Goal: Task Accomplishment & Management: Use online tool/utility

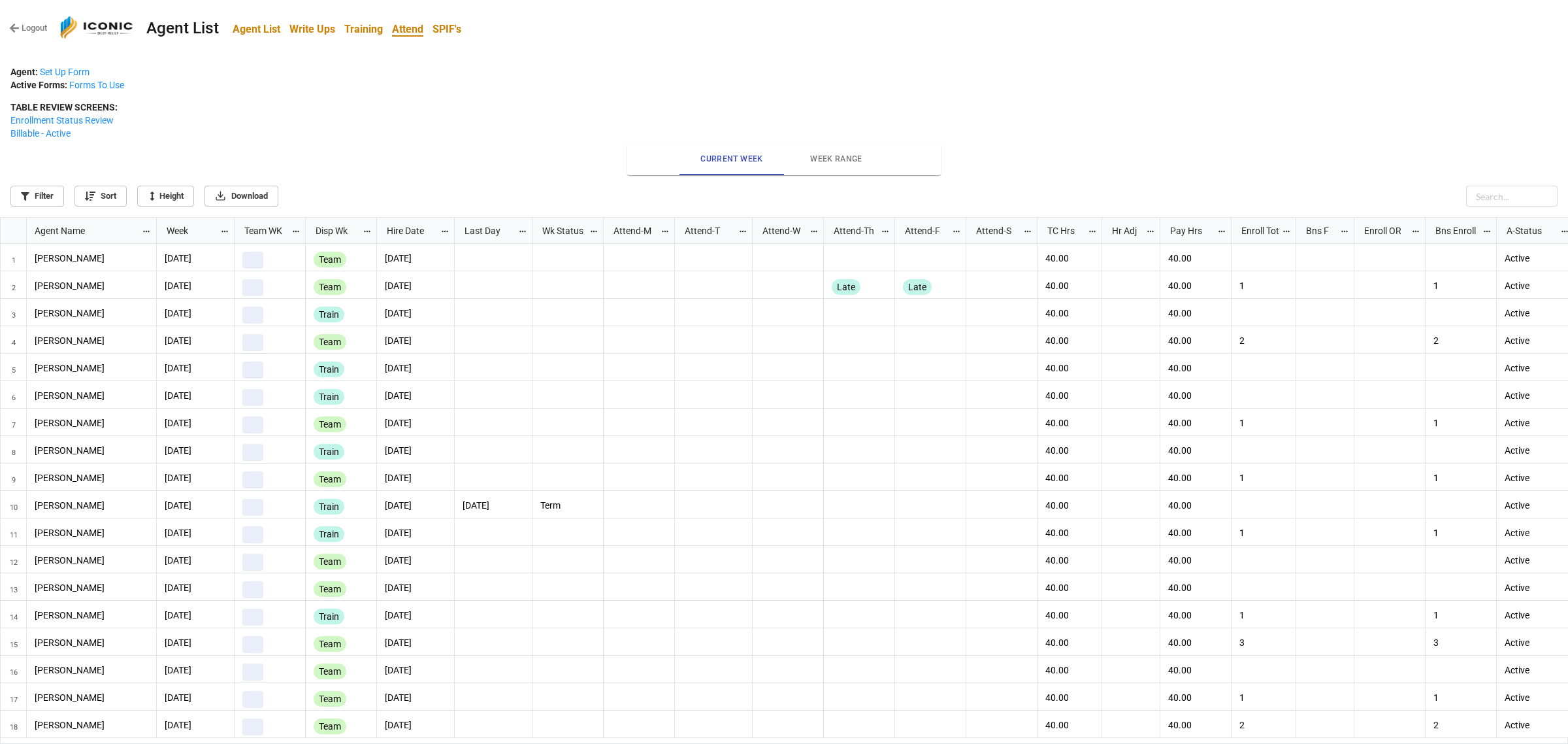
scroll to position [520, 1560]
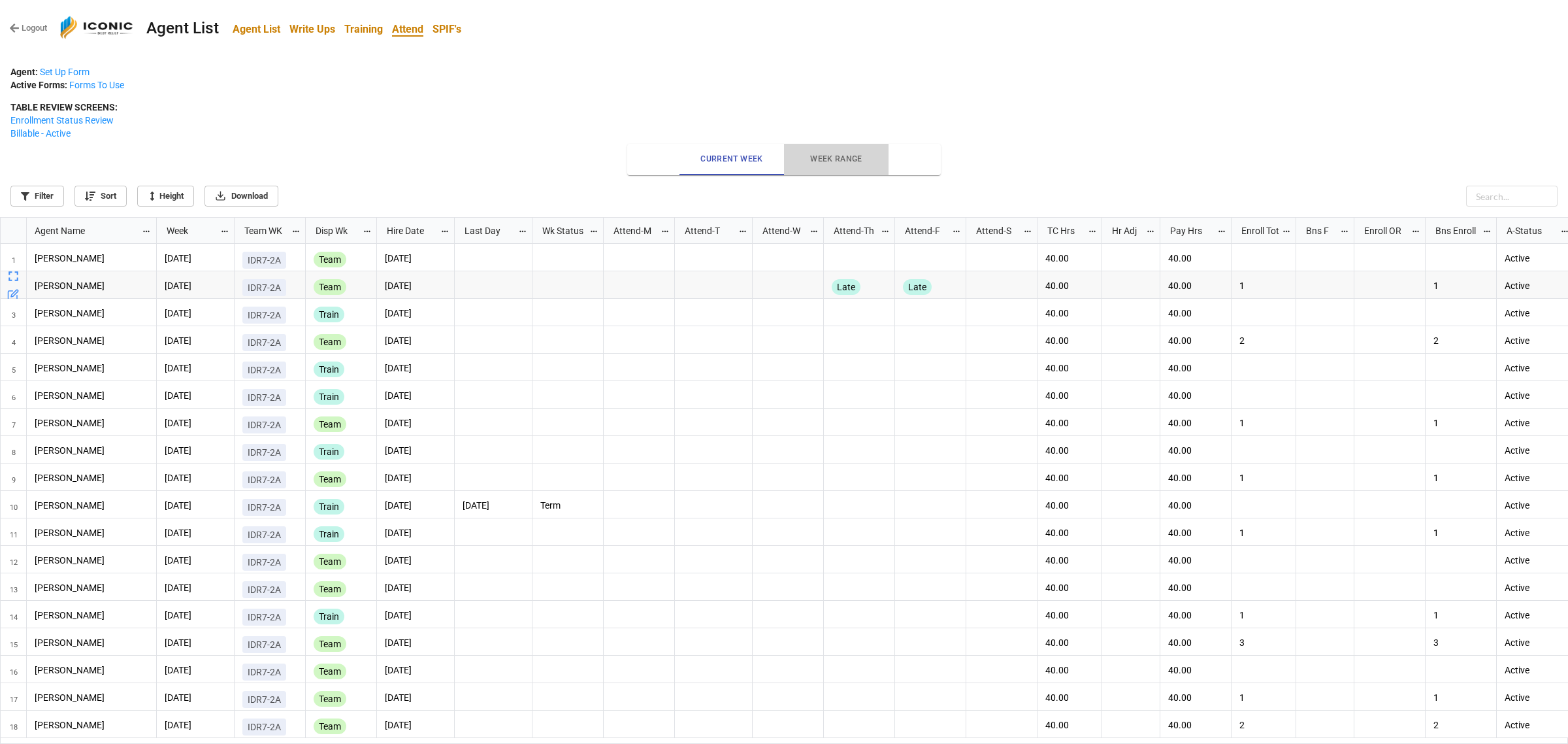
click at [839, 153] on span "Week Range" at bounding box center [836, 159] width 88 height 14
click at [255, 31] on b "Agent List" at bounding box center [256, 29] width 47 height 13
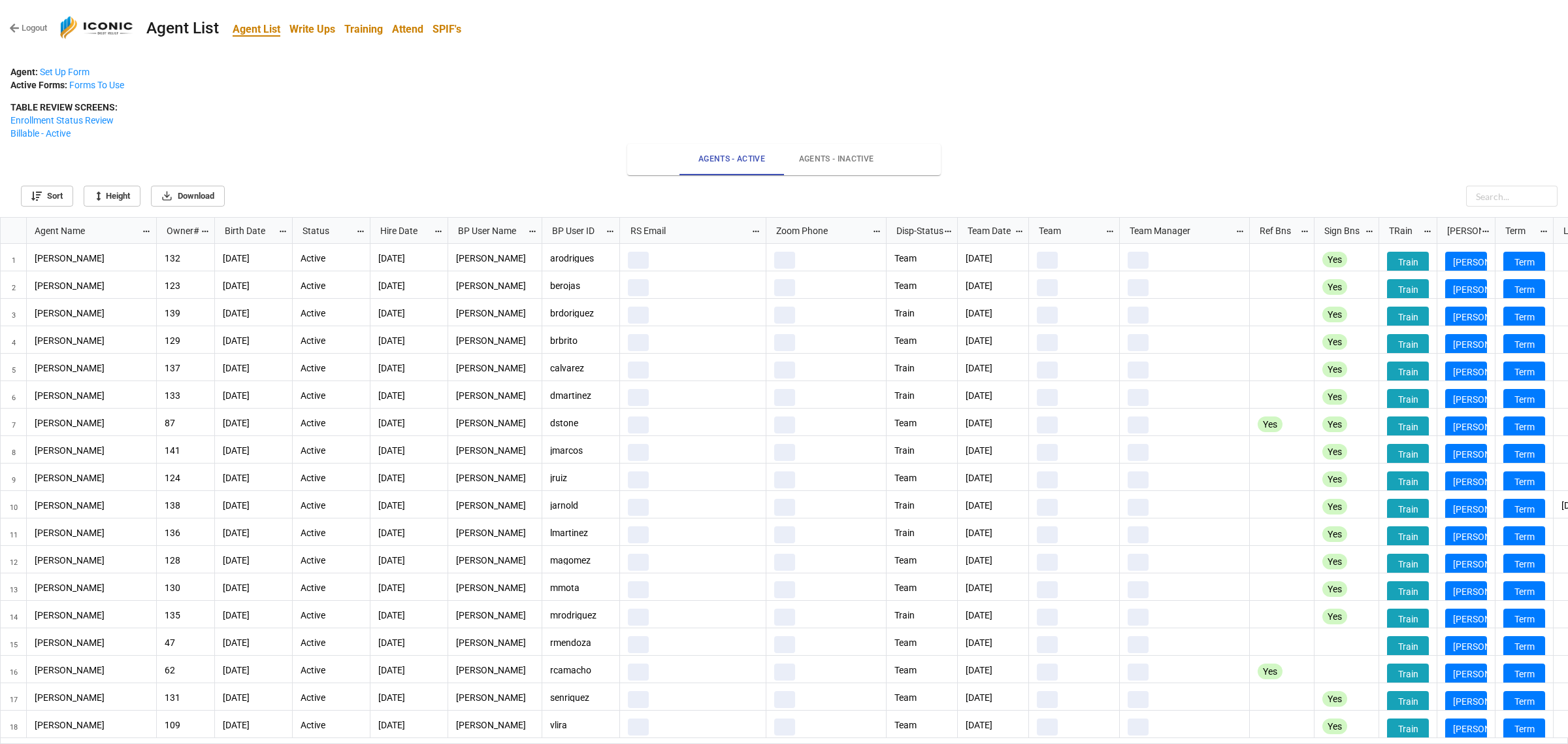
scroll to position [520, 1560]
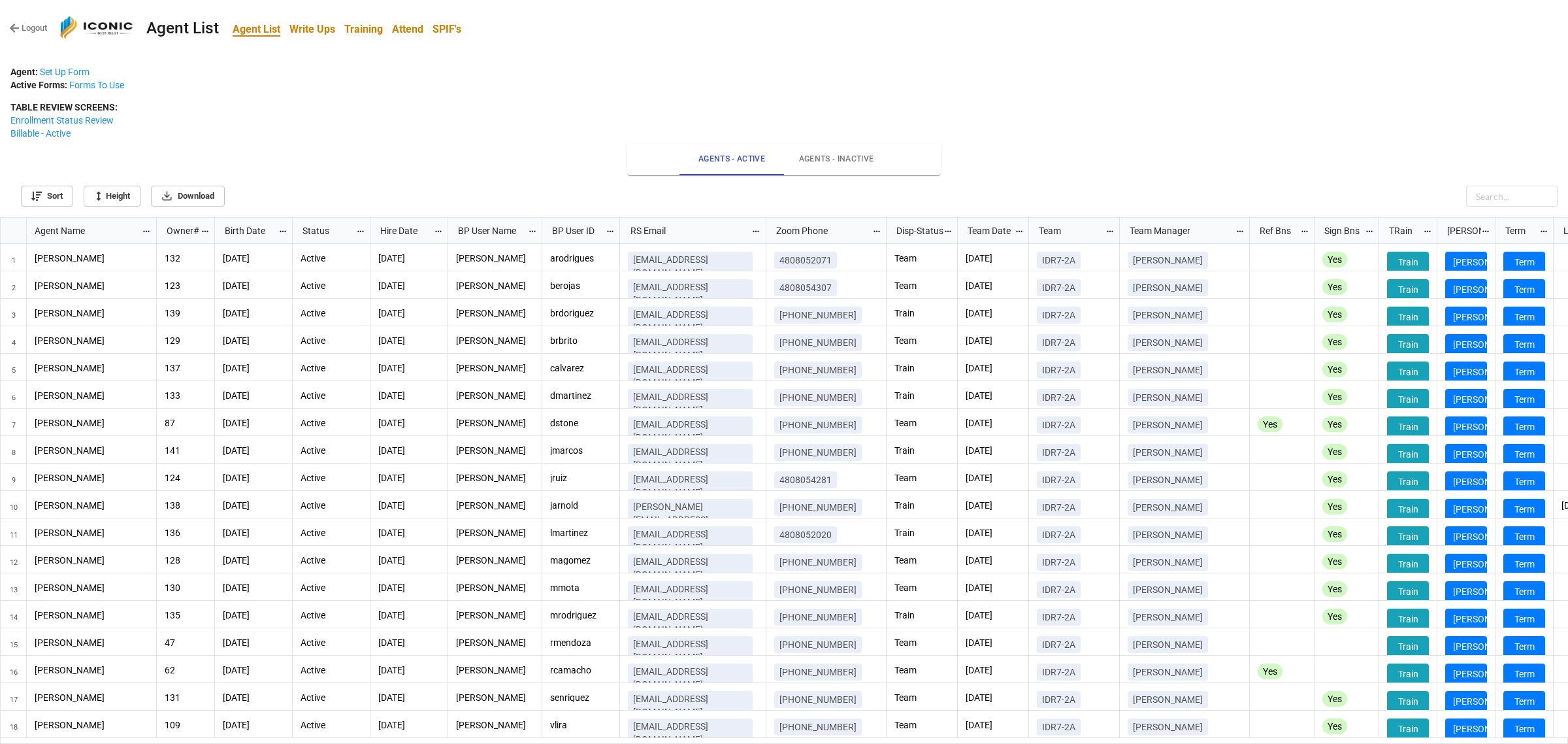
click at [412, 28] on b "Attend" at bounding box center [407, 29] width 31 height 13
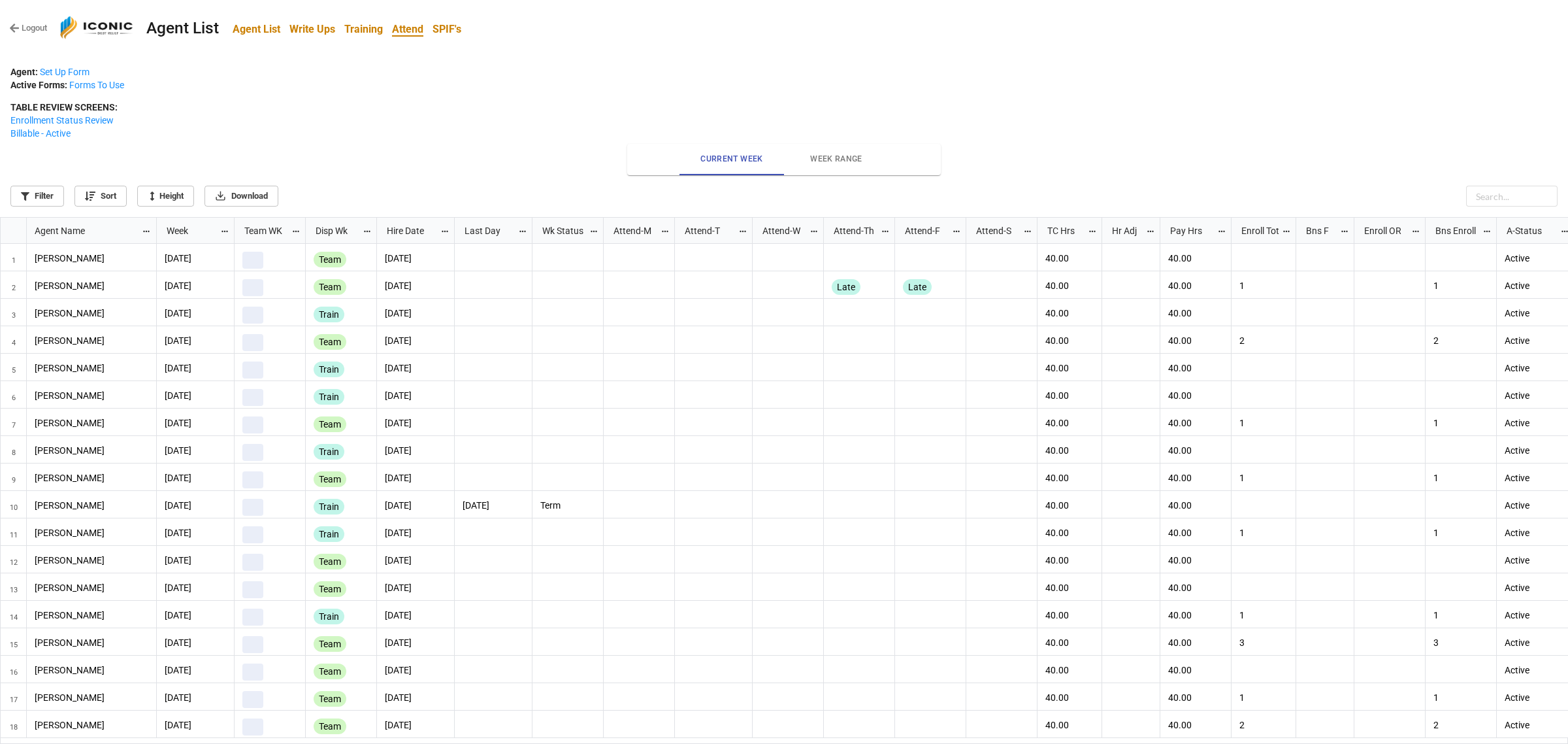
scroll to position [520, 1560]
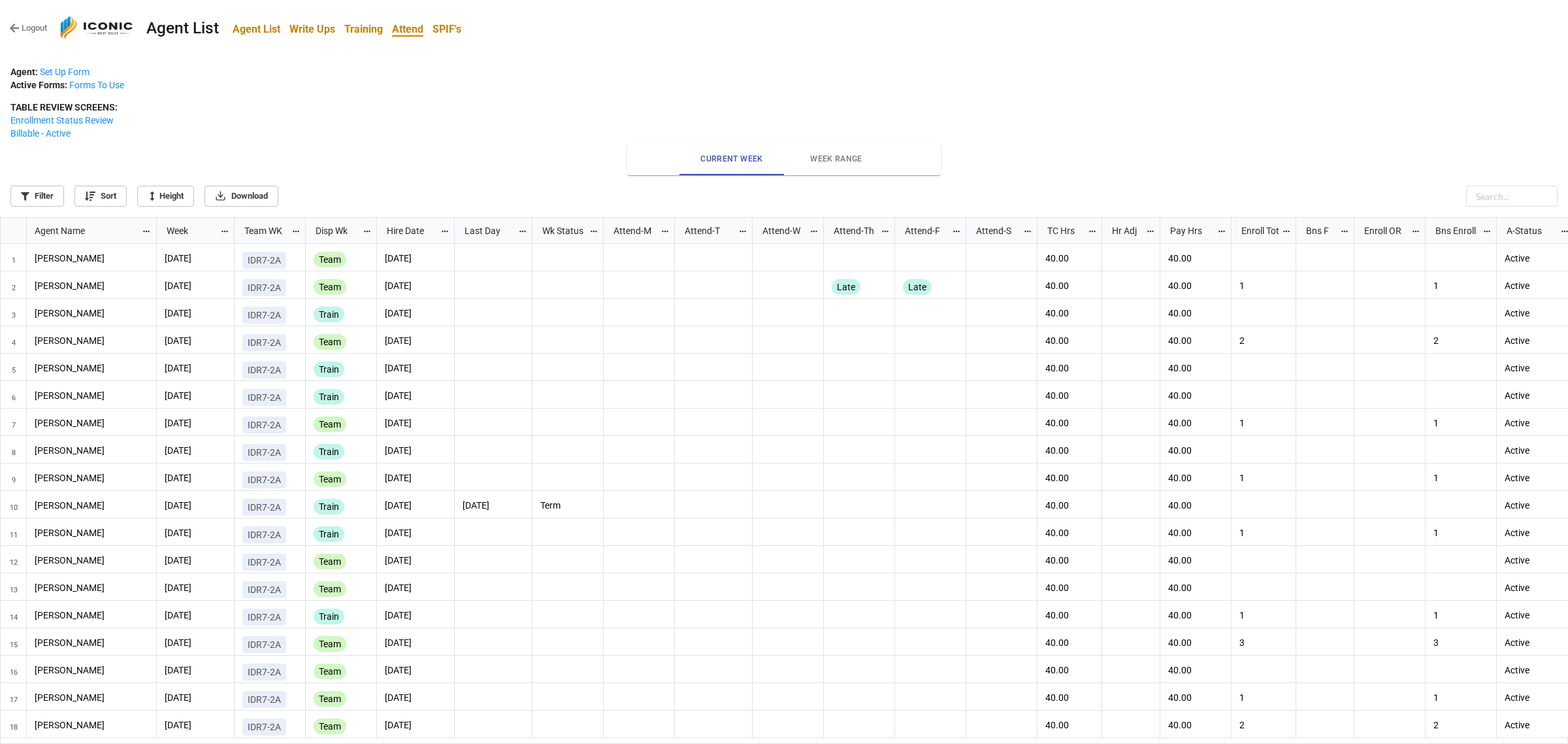
click at [509, 112] on p "TABLE REVIEW SCREENS: Enrollment Status Review Billable - Active" at bounding box center [783, 119] width 1547 height 39
click at [453, 27] on b "SPIF's" at bounding box center [448, 29] width 29 height 13
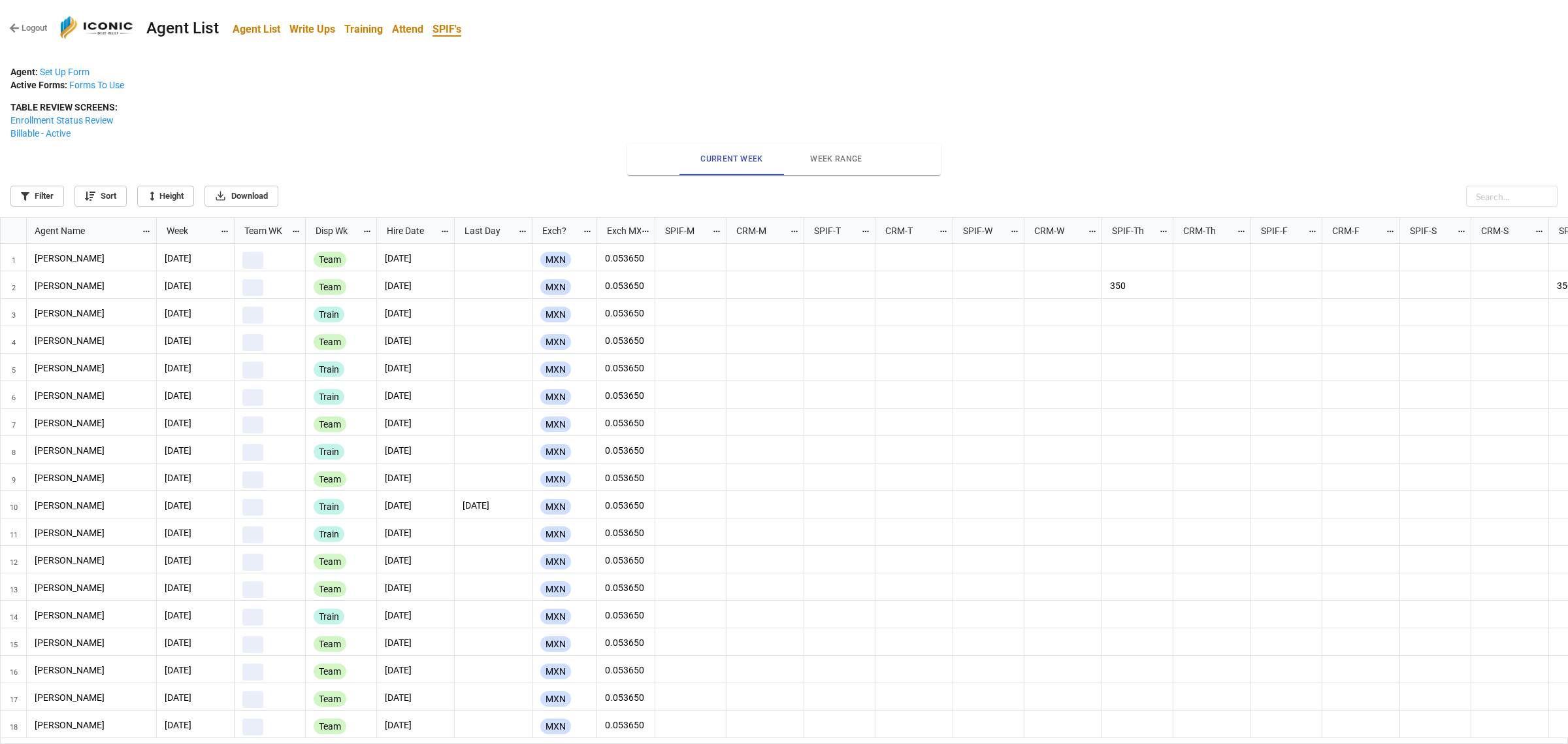
scroll to position [520, 1560]
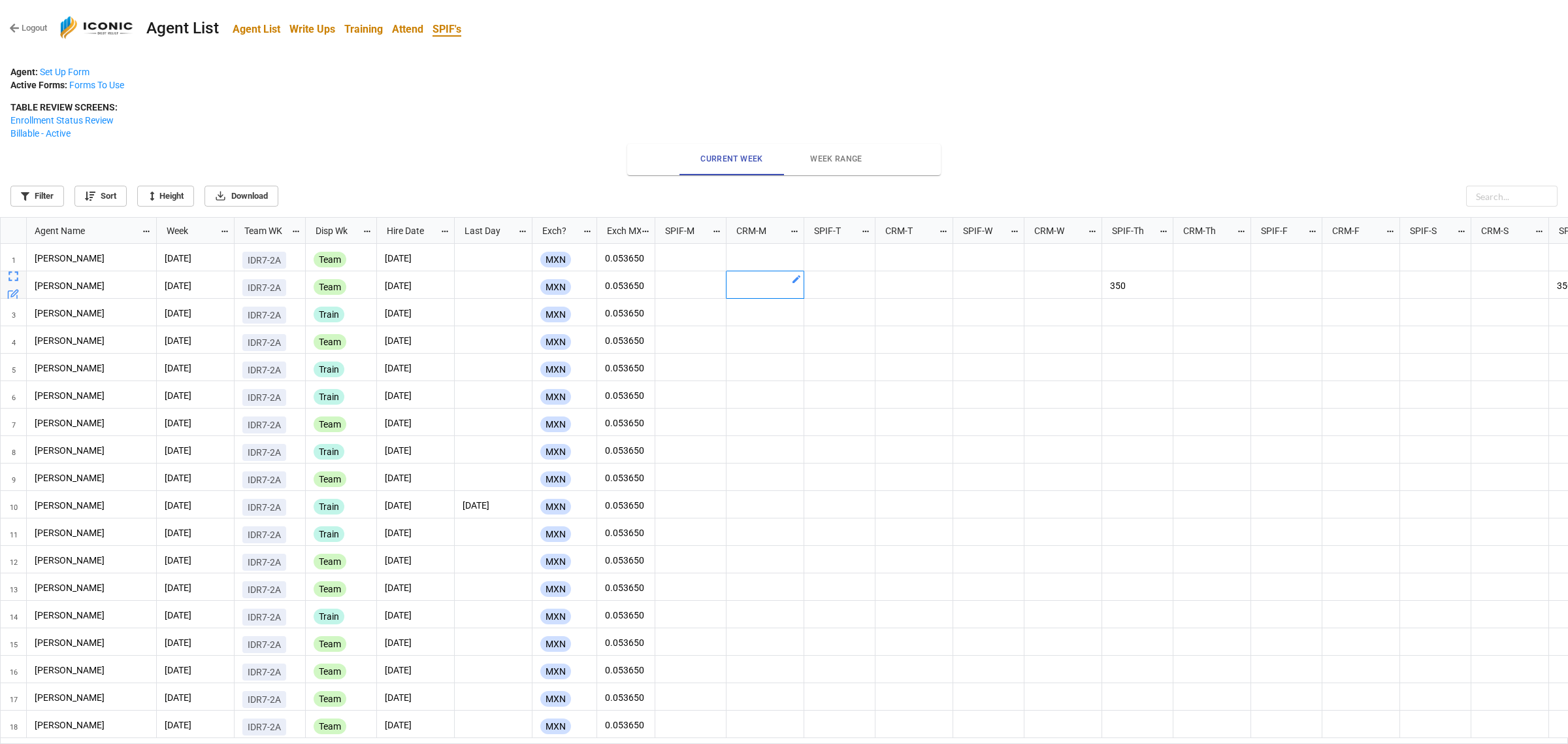
click at [769, 290] on div "grid" at bounding box center [765, 284] width 77 height 27
click at [1199, 287] on div "grid" at bounding box center [1212, 284] width 77 height 27
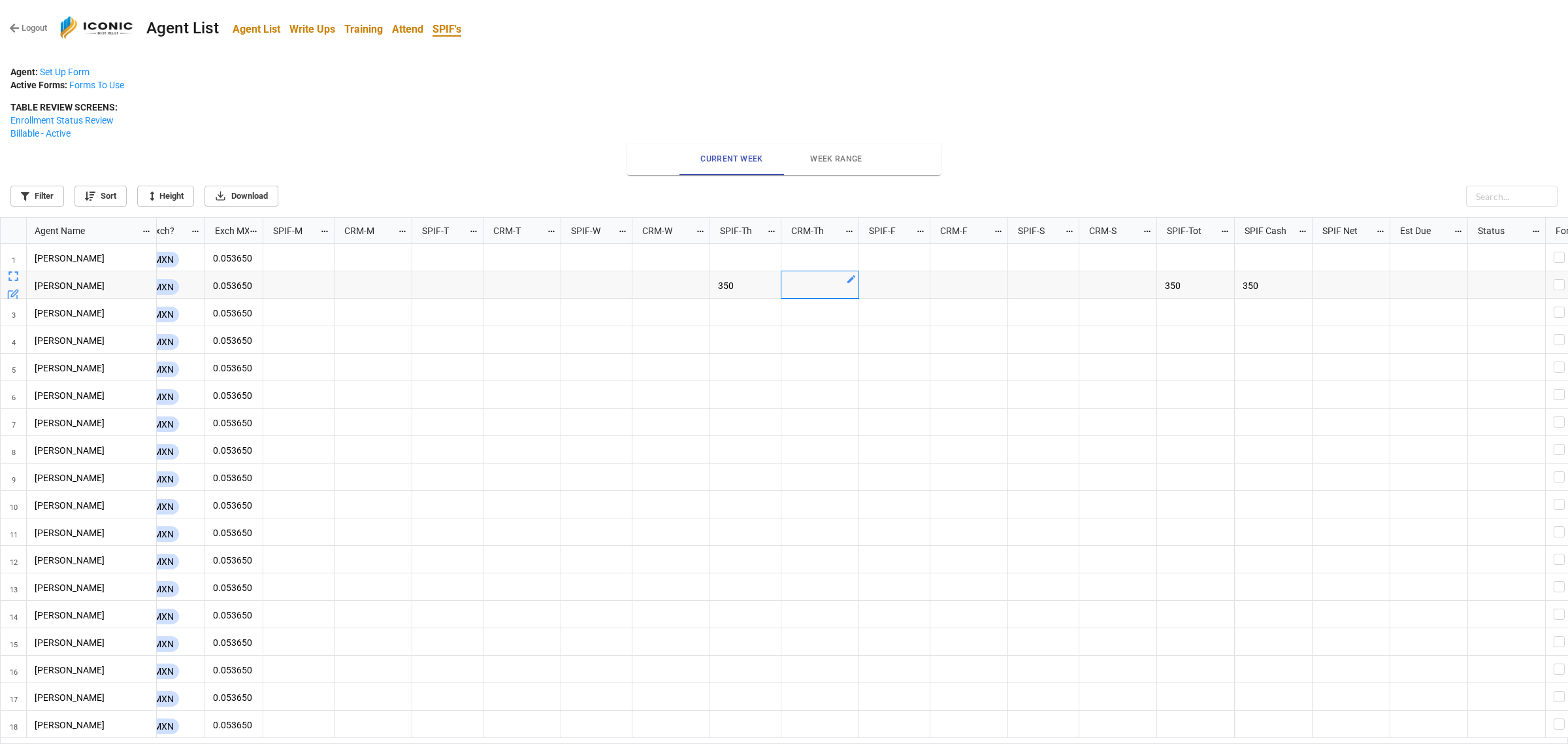
scroll to position [0, 425]
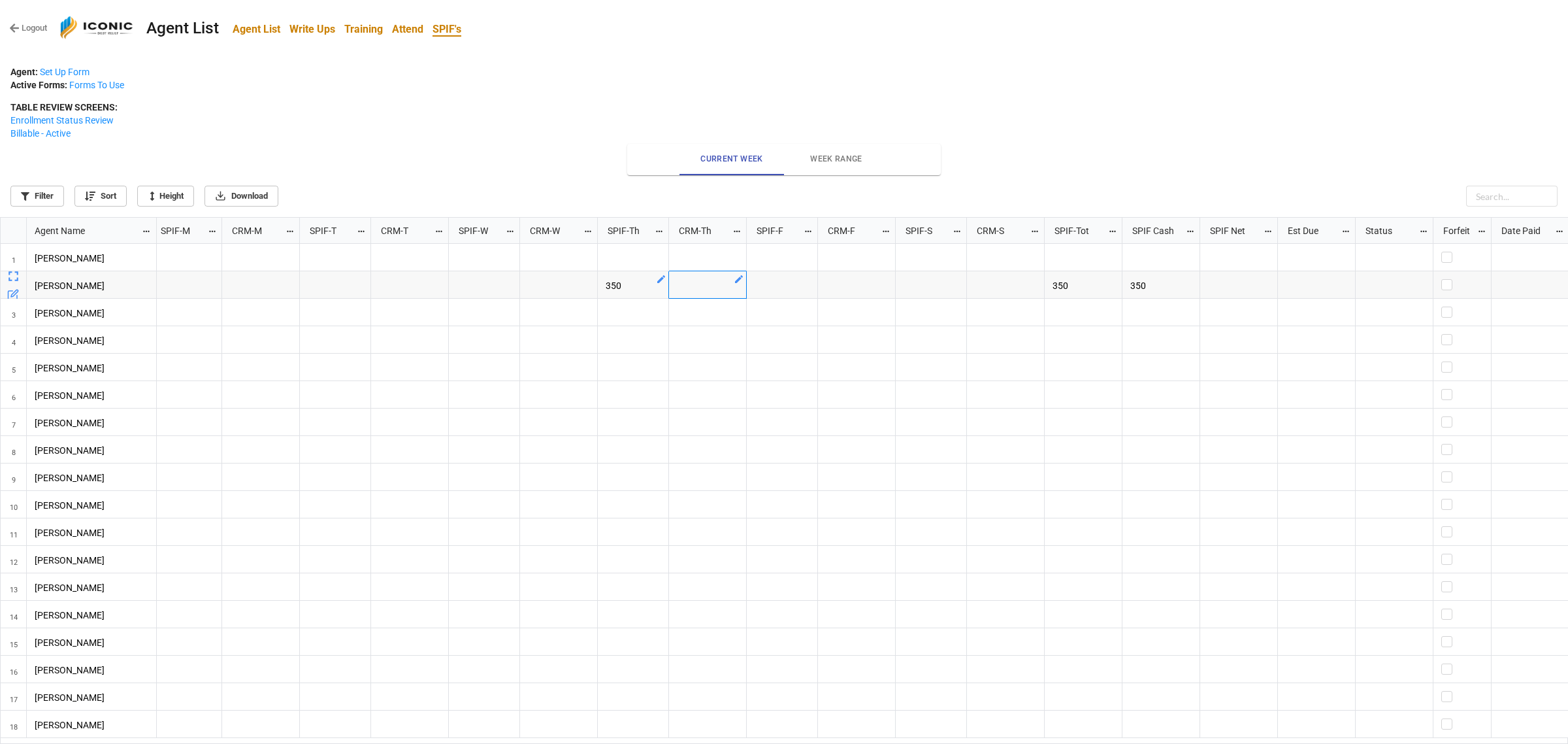
click at [658, 280] on icon "grid" at bounding box center [661, 279] width 8 height 8
drag, startPoint x: 608, startPoint y: 330, endPoint x: 549, endPoint y: 326, distance: 59.1
click at [549, 326] on div "Save 350" at bounding box center [784, 372] width 1568 height 744
click at [1074, 115] on div at bounding box center [784, 372] width 1568 height 744
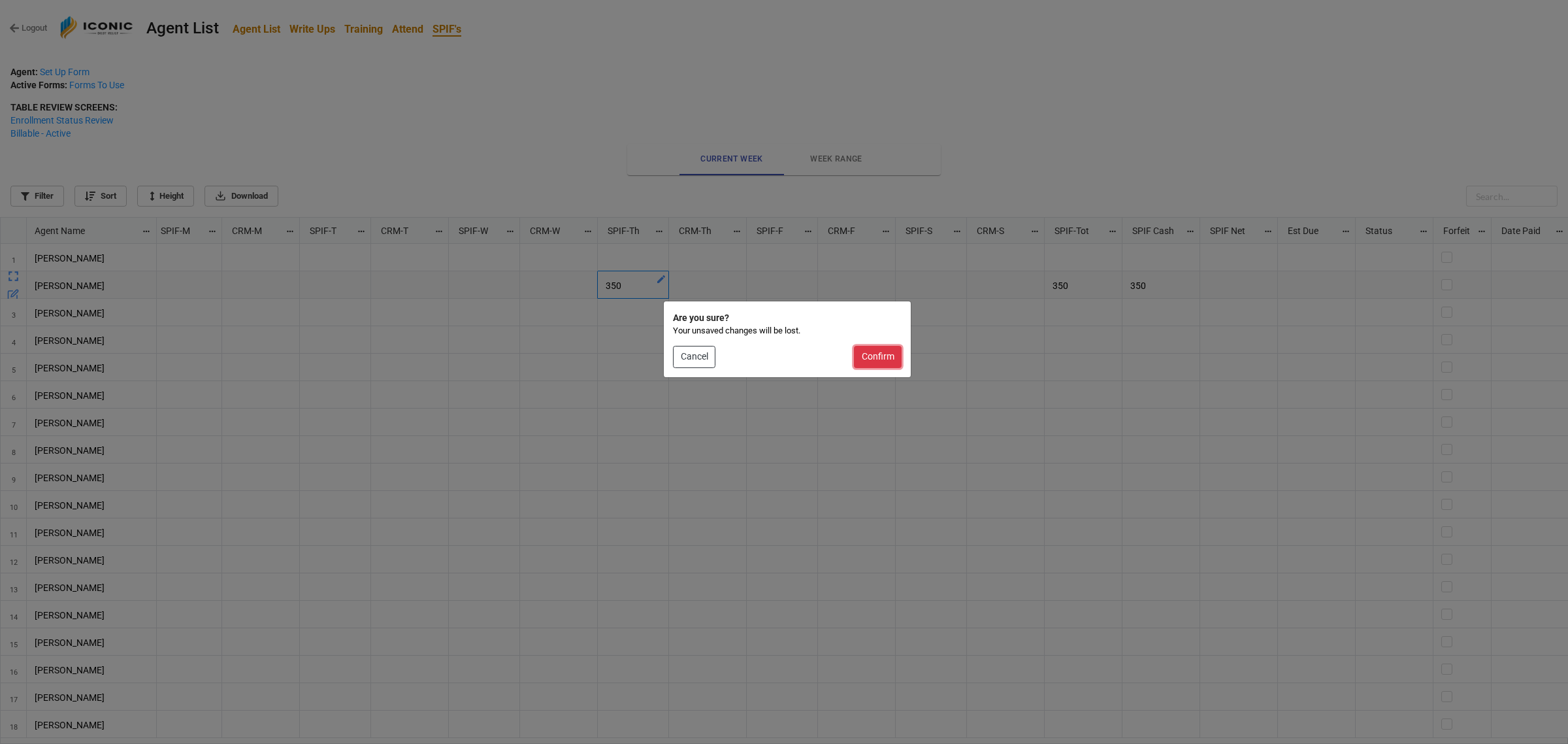
click at [881, 356] on button "Confirm" at bounding box center [878, 356] width 47 height 22
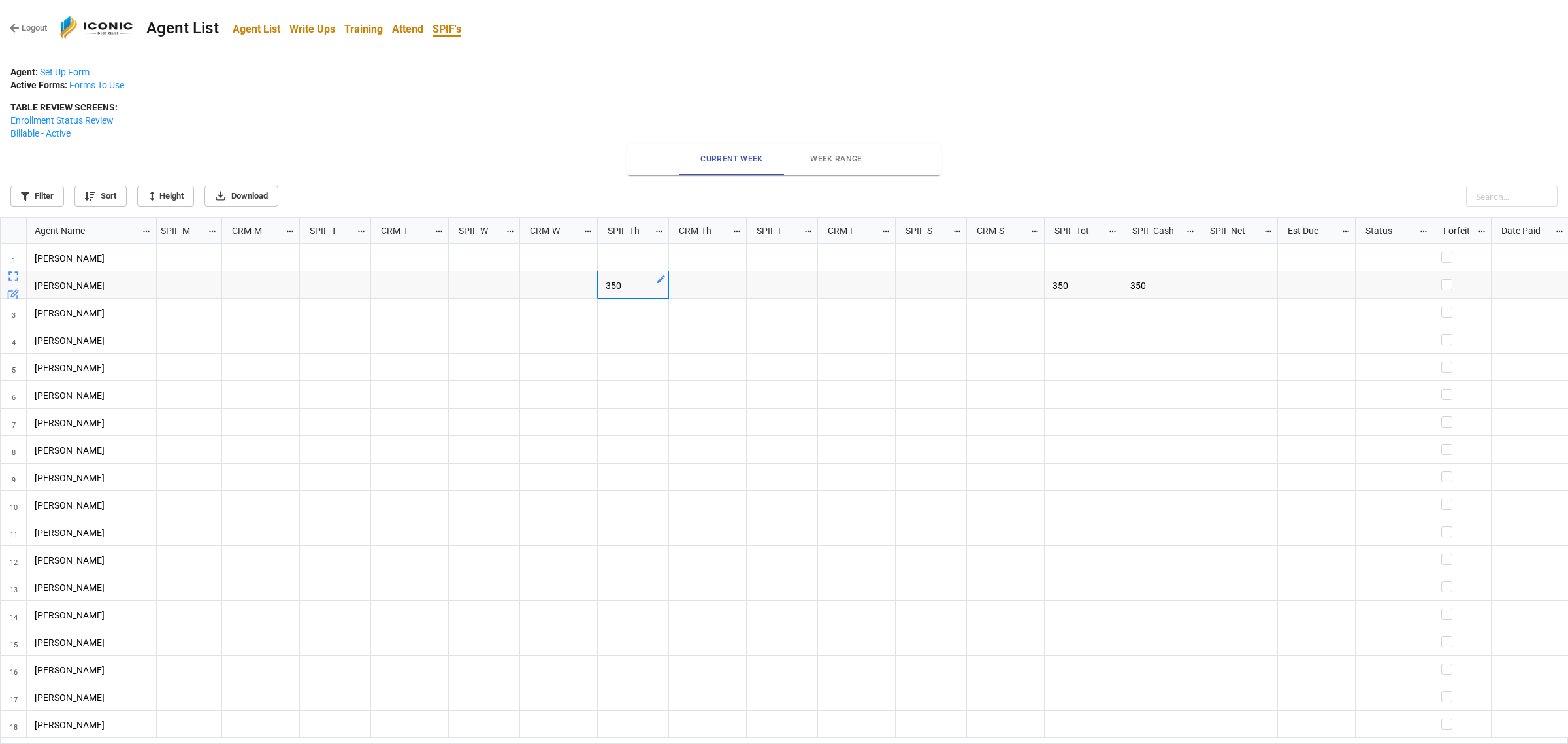
click at [656, 283] on icon "grid" at bounding box center [661, 278] width 10 height 10
drag, startPoint x: 600, startPoint y: 325, endPoint x: 511, endPoint y: 313, distance: 89.8
click at [511, 313] on div "Save 350" at bounding box center [784, 372] width 1568 height 744
click at [681, 286] on button "Save" at bounding box center [661, 294] width 209 height 22
click at [1173, 290] on p "350" at bounding box center [1161, 285] width 61 height 13
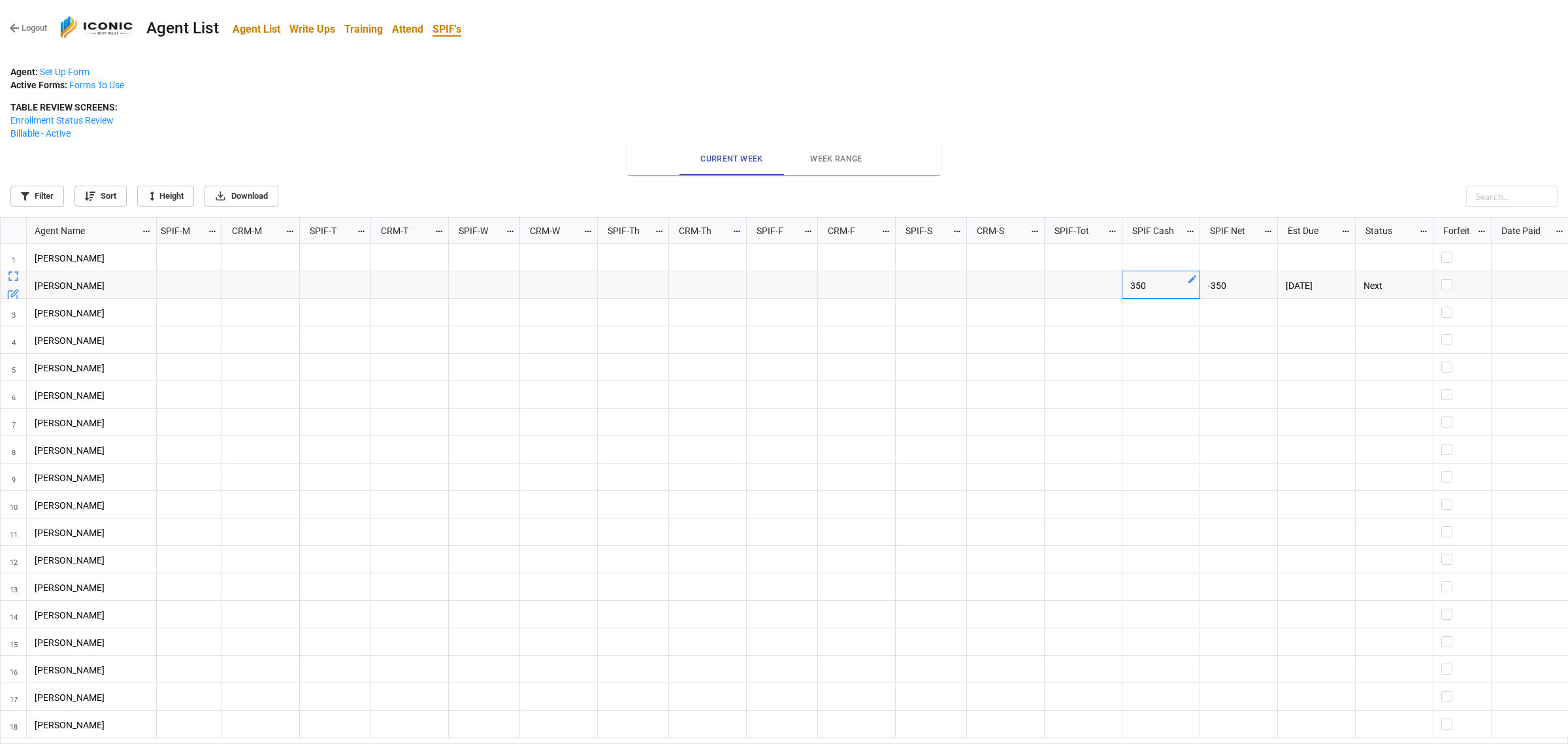
click at [1191, 283] on icon "grid" at bounding box center [1191, 278] width 10 height 10
drag, startPoint x: 1149, startPoint y: 327, endPoint x: 1010, endPoint y: 326, distance: 139.0
click at [1010, 326] on div "Save 350" at bounding box center [784, 372] width 1568 height 744
click at [1031, 116] on div at bounding box center [784, 372] width 1568 height 744
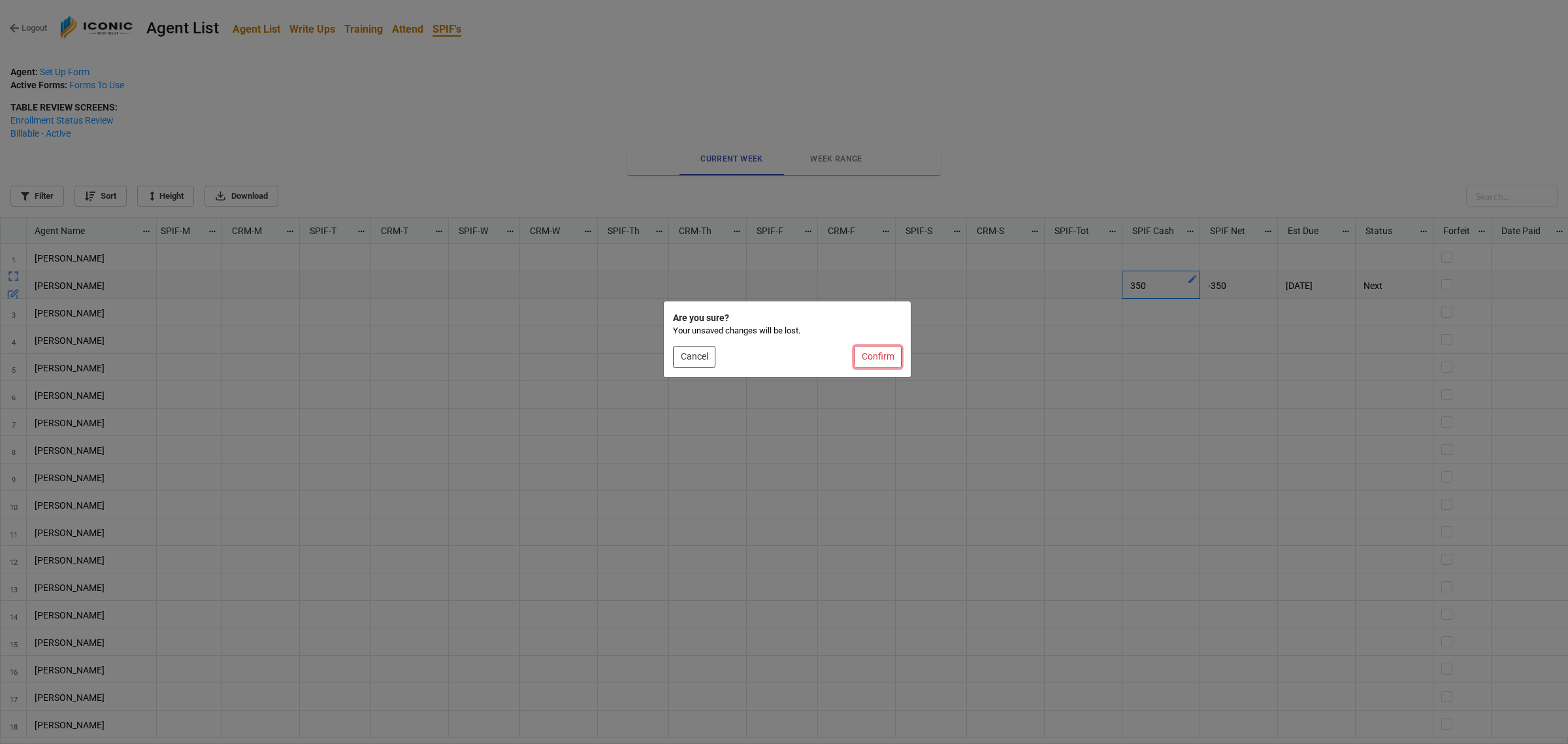
click at [887, 356] on button "Confirm" at bounding box center [878, 356] width 47 height 22
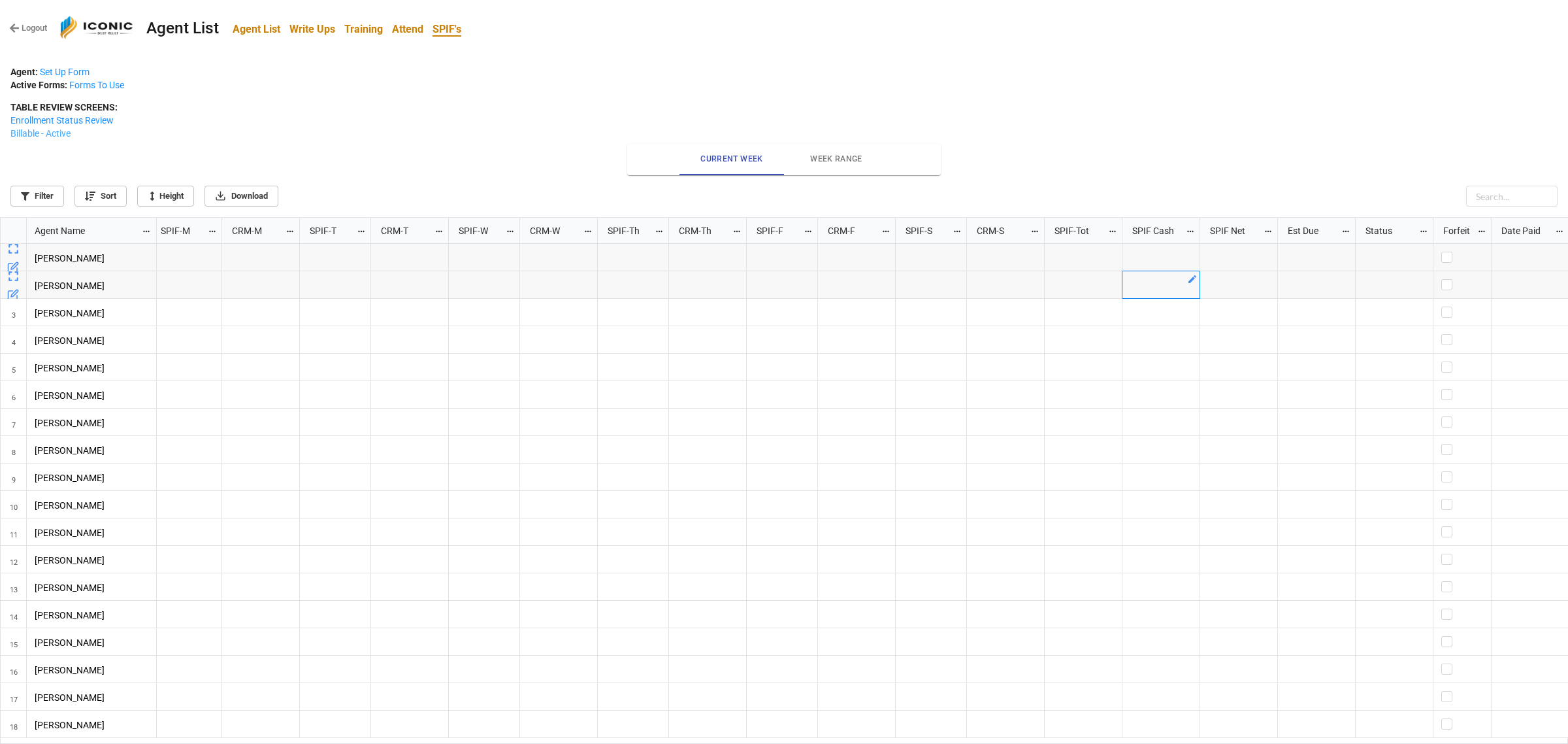
click at [24, 132] on link "Billable - Active" at bounding box center [40, 133] width 60 height 10
click at [33, 136] on link "Billable - Active" at bounding box center [40, 133] width 60 height 10
click at [525, 115] on p "TABLE REVIEW SCREENS: Enrollment Status Review Billable - Active" at bounding box center [783, 119] width 1547 height 39
click at [438, 103] on p "TABLE REVIEW SCREENS: Enrollment Status Review Billable - Active" at bounding box center [783, 119] width 1547 height 39
